Goal: Transaction & Acquisition: Book appointment/travel/reservation

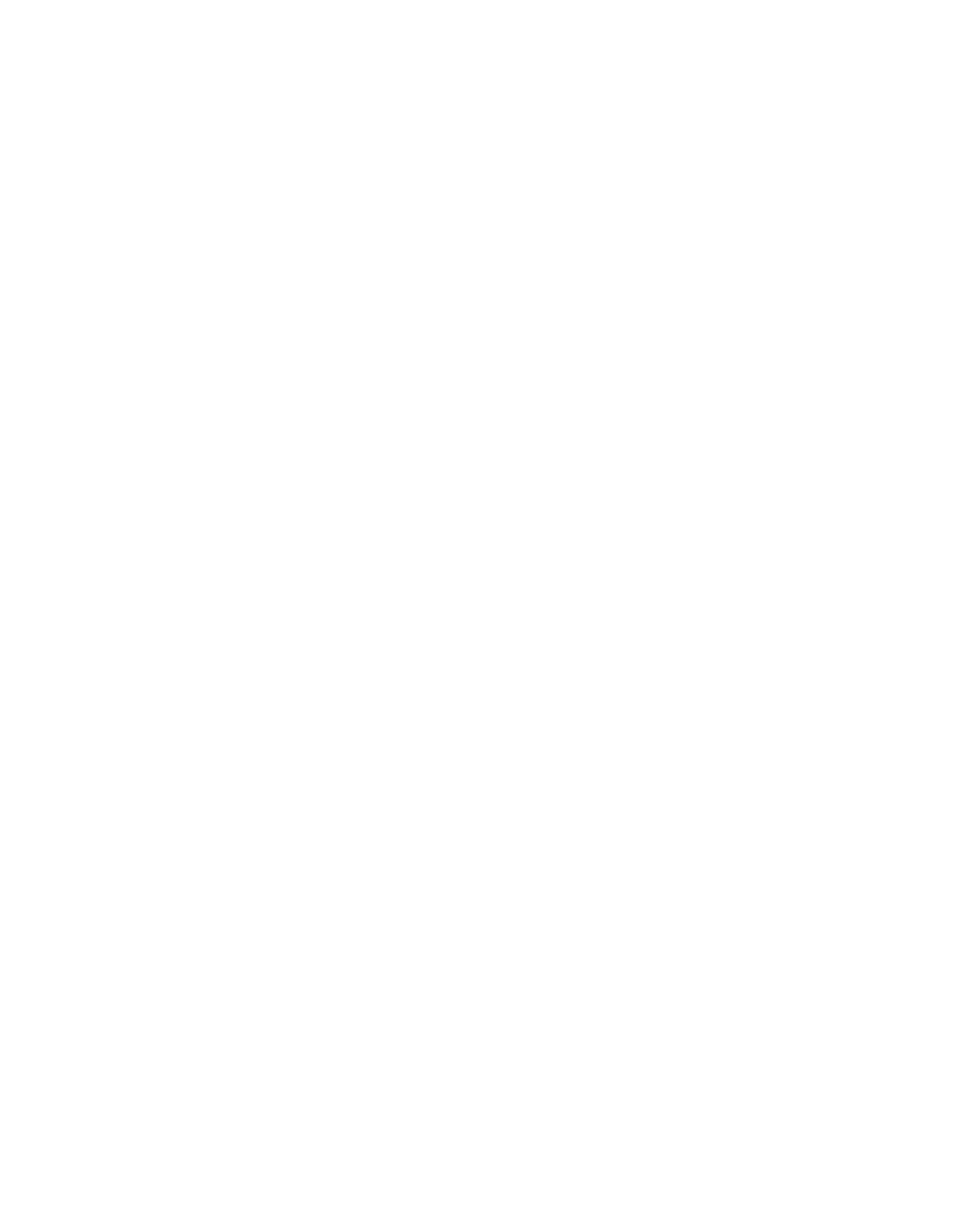
scroll to position [191, 0]
click at [156, 874] on span "Panoramica degli hotel" at bounding box center [142, 866] width 114 height 16
click at [850, 381] on span "filtra" at bounding box center [847, 383] width 36 height 13
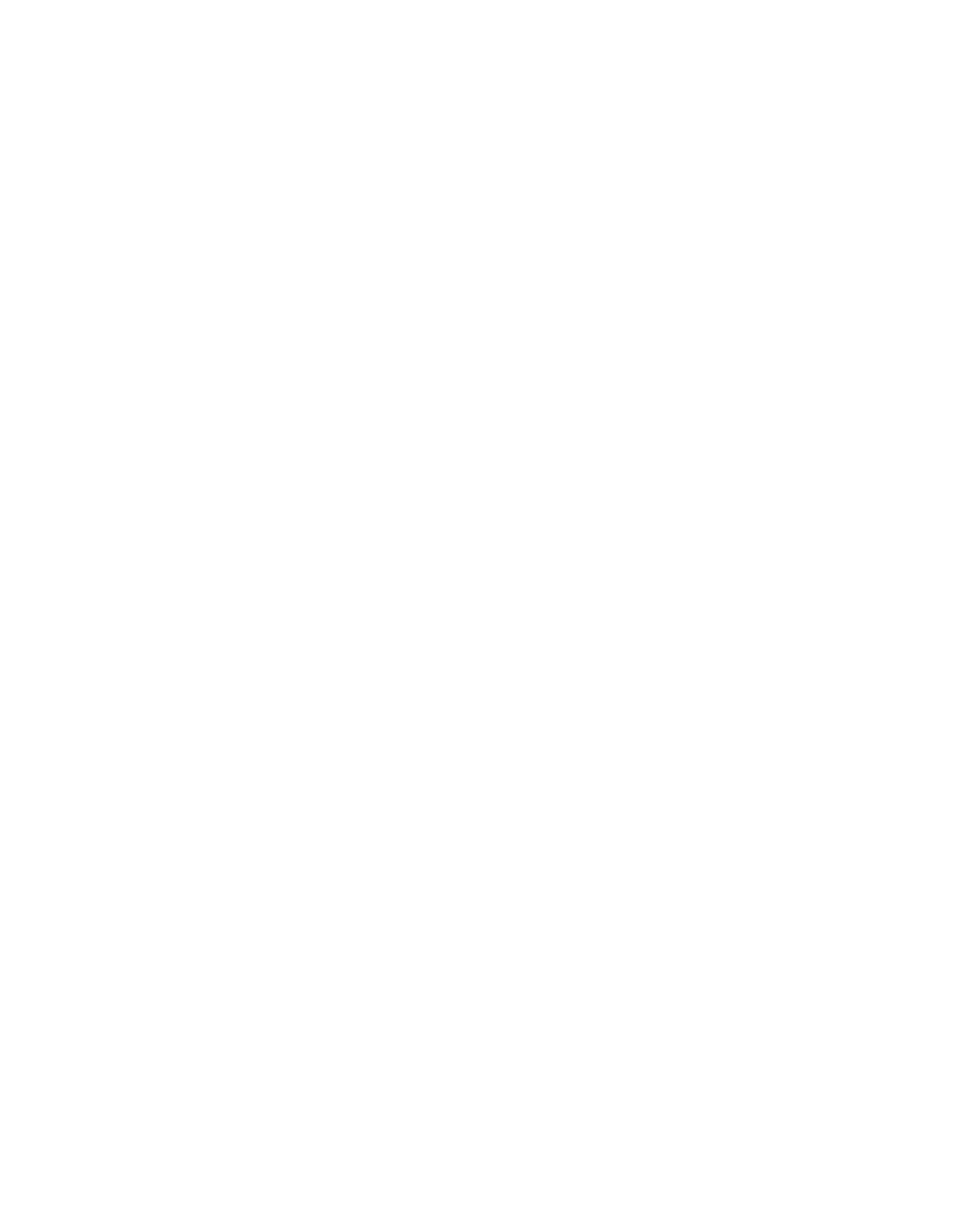
click at [844, 144] on span "filtra" at bounding box center [847, 144] width 36 height 13
click at [448, 196] on icon at bounding box center [444, 199] width 7 height 7
click at [558, 196] on div "Regione Dolomiti" at bounding box center [478, 603] width 957 height 1207
click at [578, 193] on div "I miei desideri" at bounding box center [530, 199] width 135 height 33
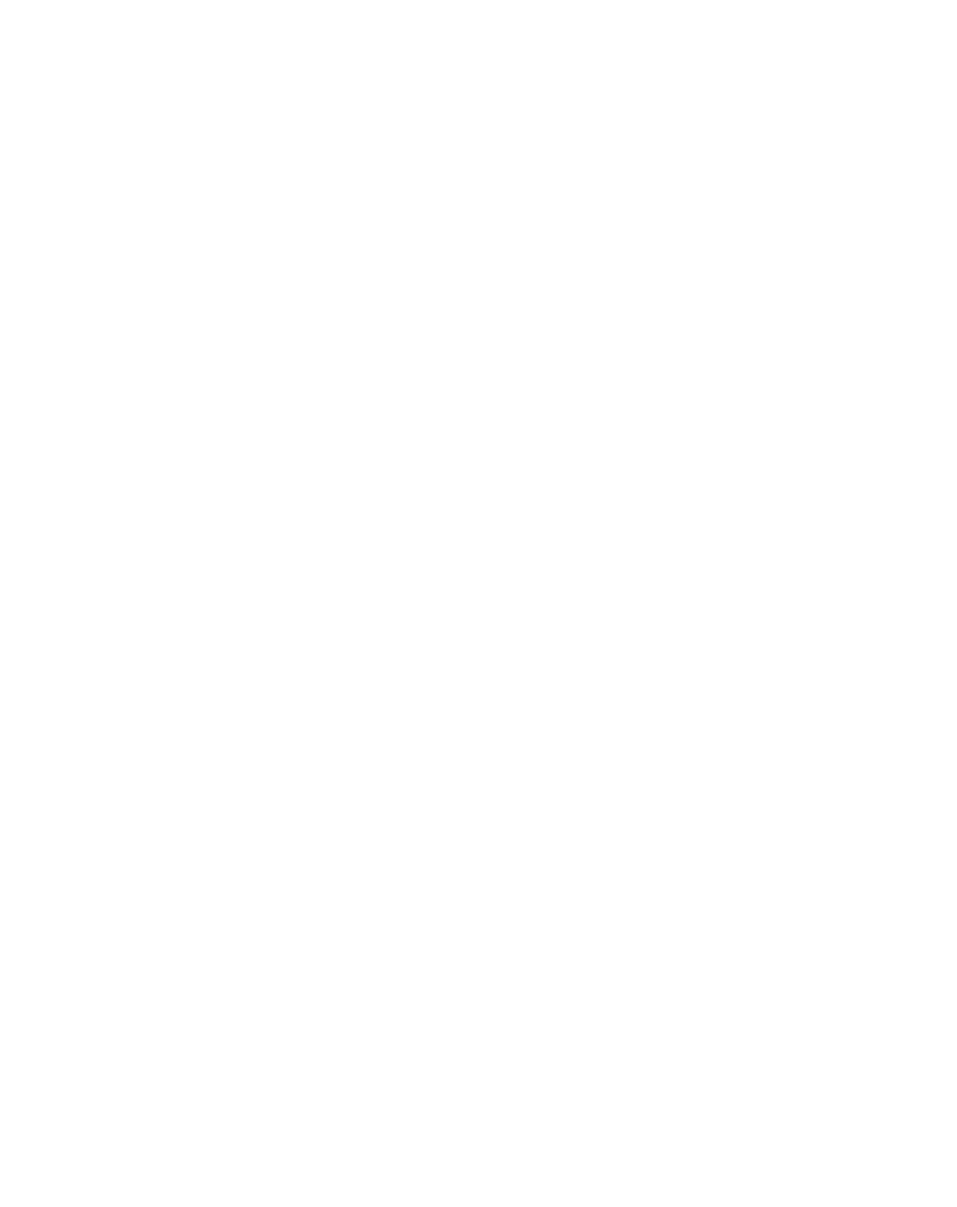
click at [430, 264] on div "Piscina coperta o con collegamento a piscina esterna" at bounding box center [328, 284] width 243 height 40
click at [518, 936] on div "accetta" at bounding box center [478, 954] width 542 height 37
click at [378, 710] on div "Offerte" at bounding box center [366, 762] width 209 height 105
